Goal: Find specific page/section: Find specific page/section

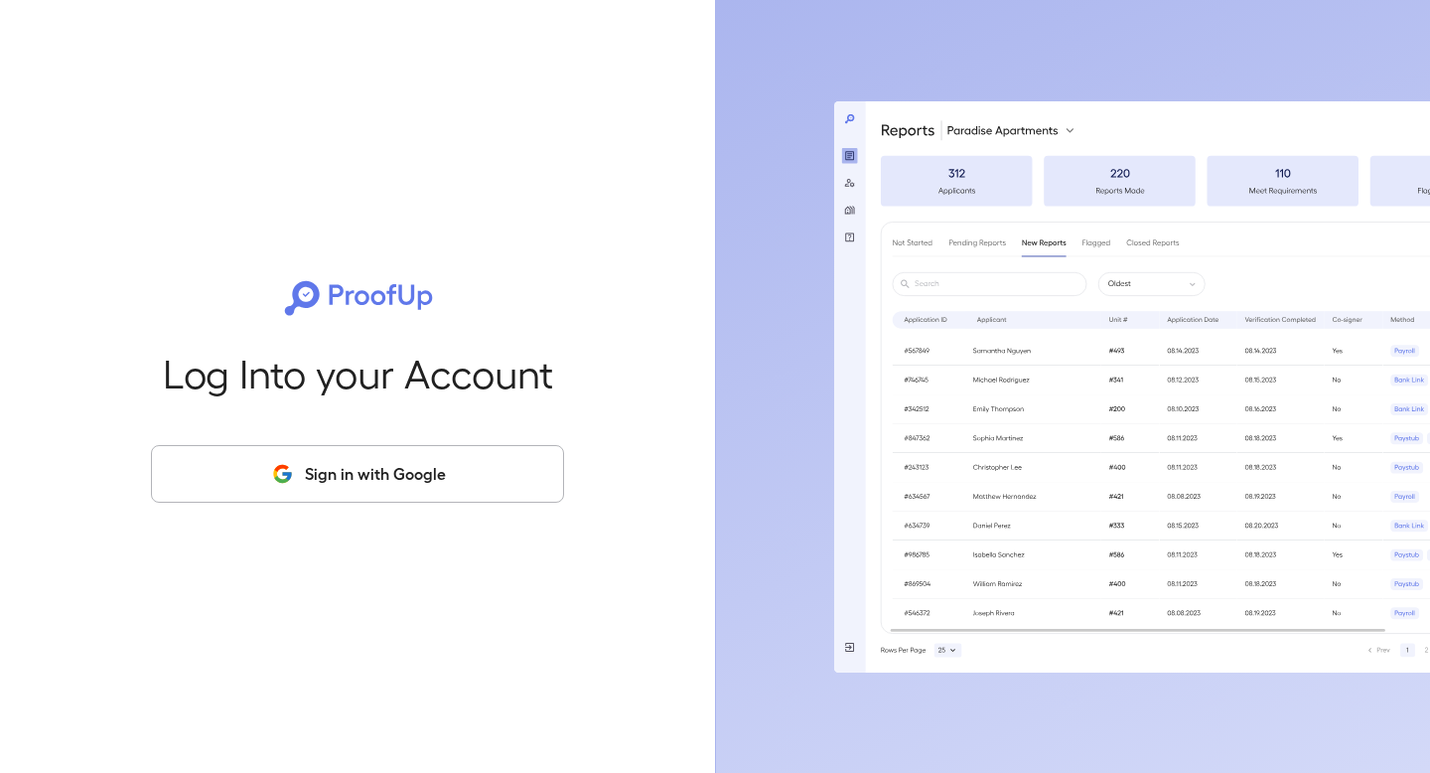
click at [417, 490] on button "Sign in with Google" at bounding box center [357, 474] width 413 height 58
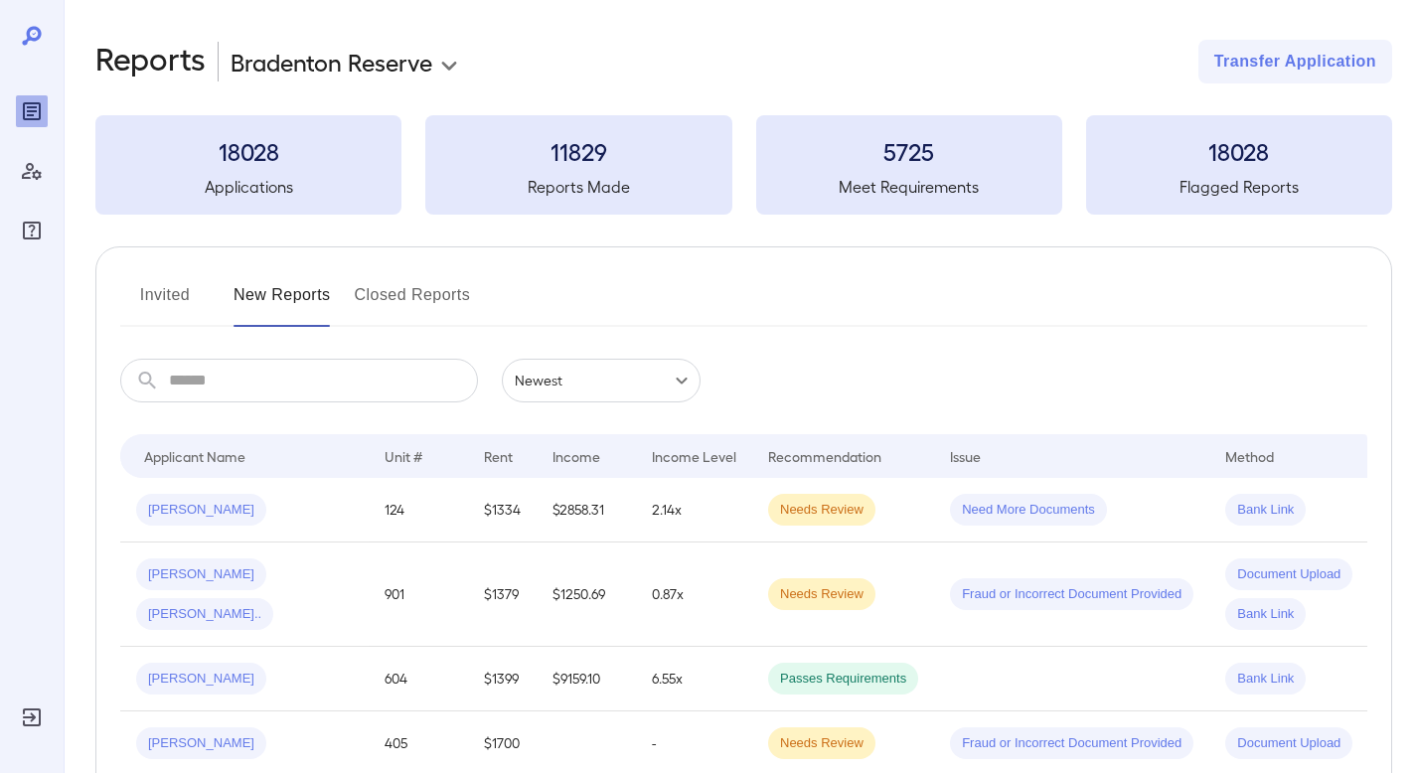
click at [1171, 497] on td "Need More Documents" at bounding box center [1071, 510] width 275 height 65
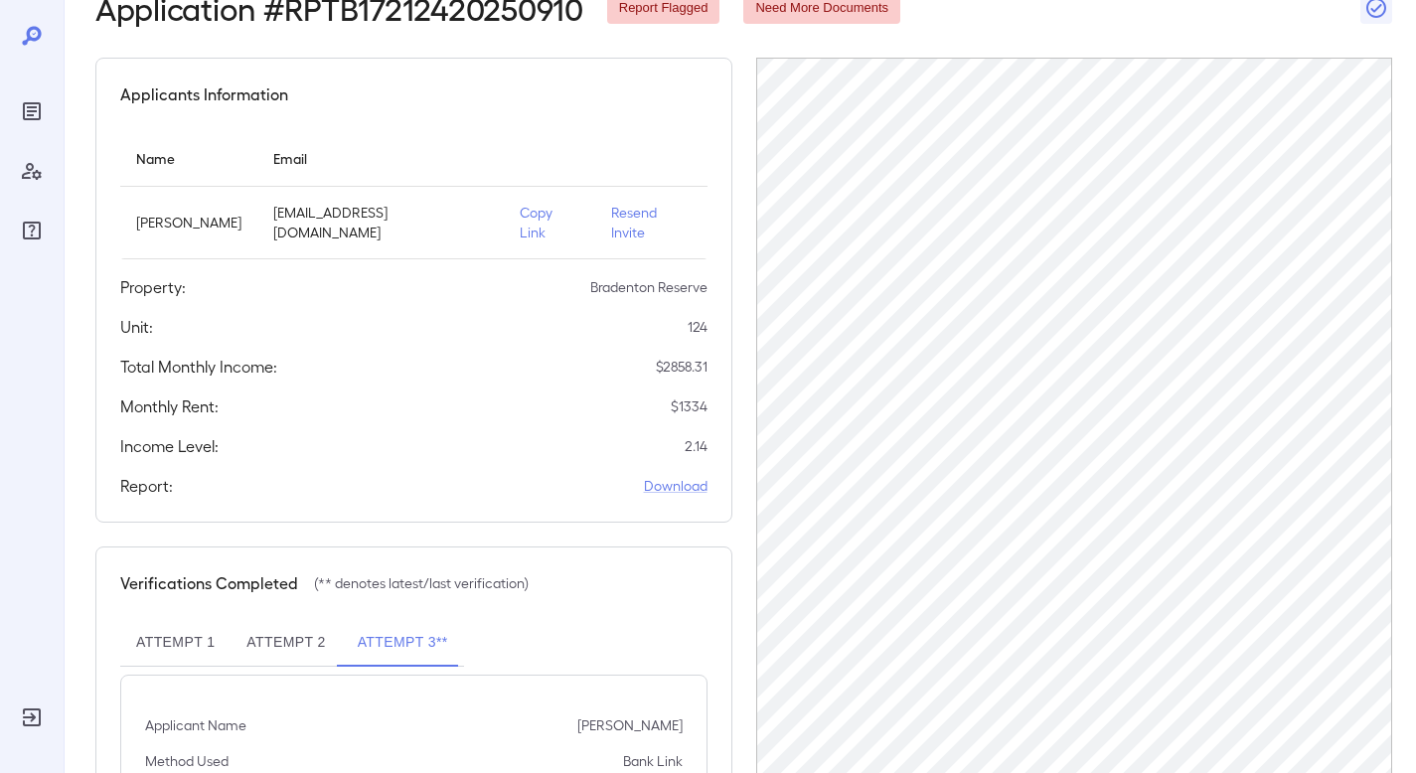
scroll to position [224, 0]
